Goal: Transaction & Acquisition: Book appointment/travel/reservation

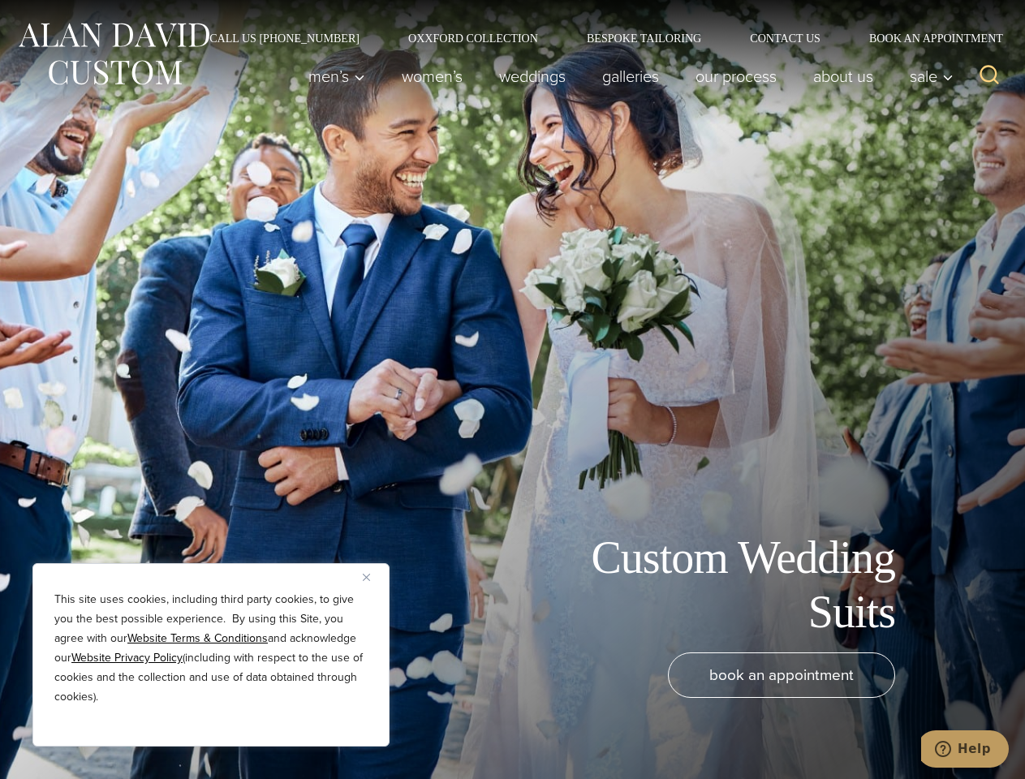
click at [512, 390] on div "Custom Wedding Suits book an appointment" at bounding box center [512, 389] width 1025 height 779
click at [373, 577] on button "Close" at bounding box center [372, 577] width 19 height 19
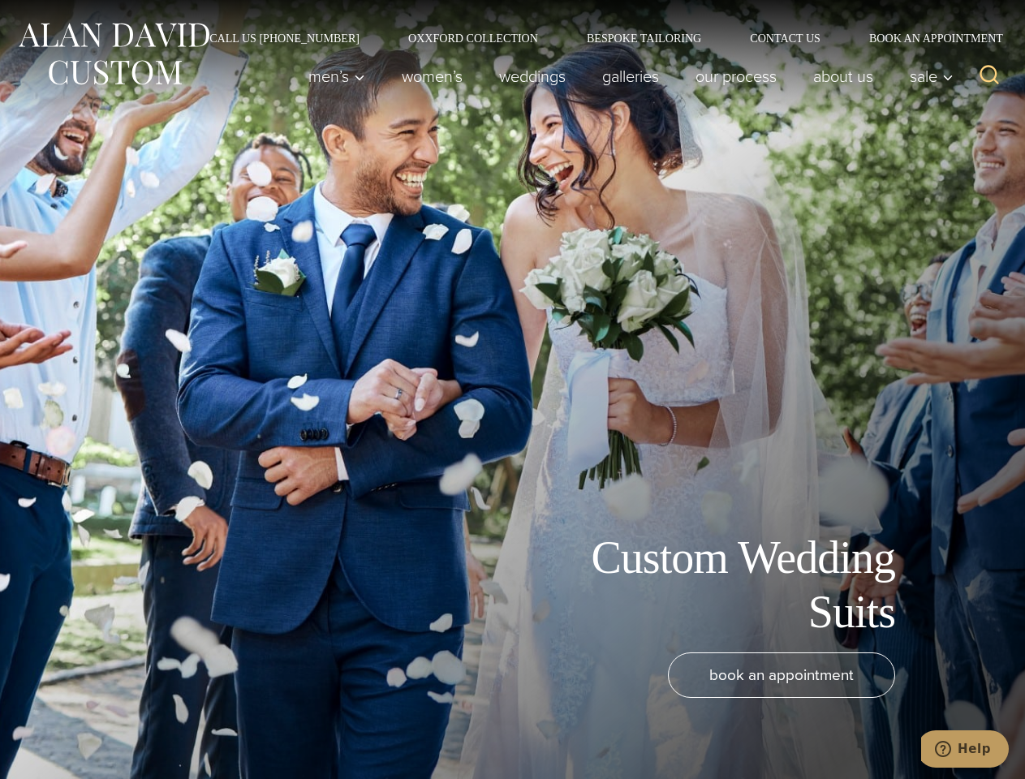
click at [211, 725] on div "book an appointment" at bounding box center [488, 708] width 944 height 110
click at [990, 76] on icon "Search" at bounding box center [990, 75] width 24 height 24
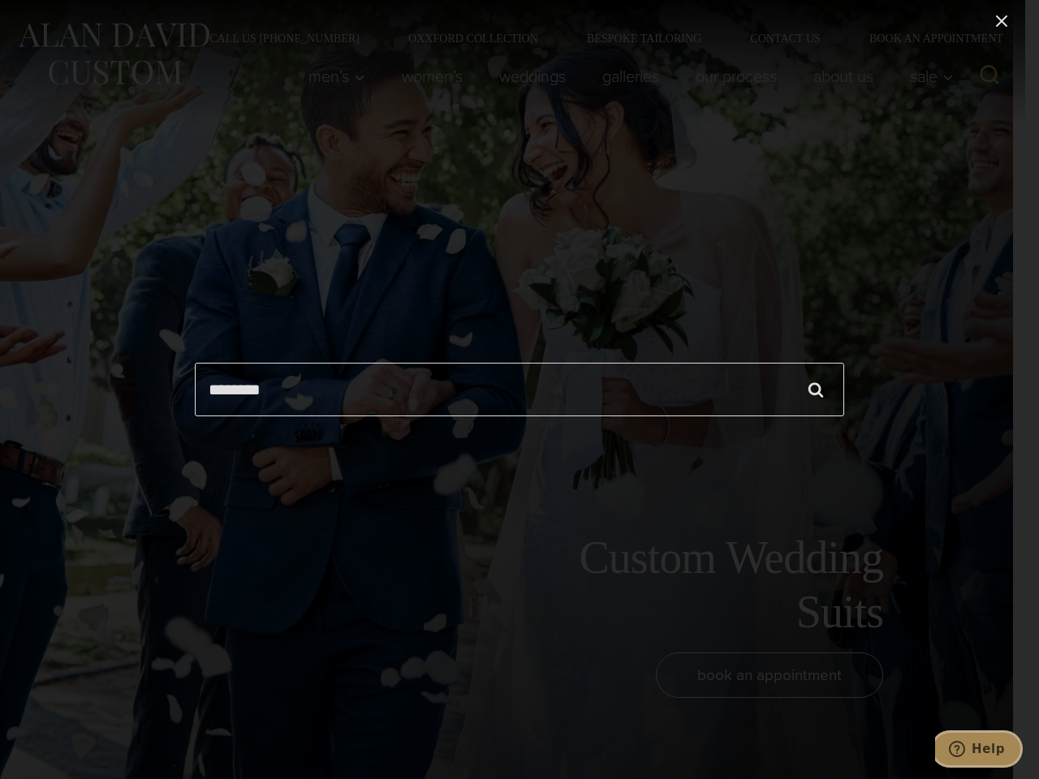
click at [965, 749] on icon "Help" at bounding box center [957, 749] width 16 height 16
